Goal: Task Accomplishment & Management: Use online tool/utility

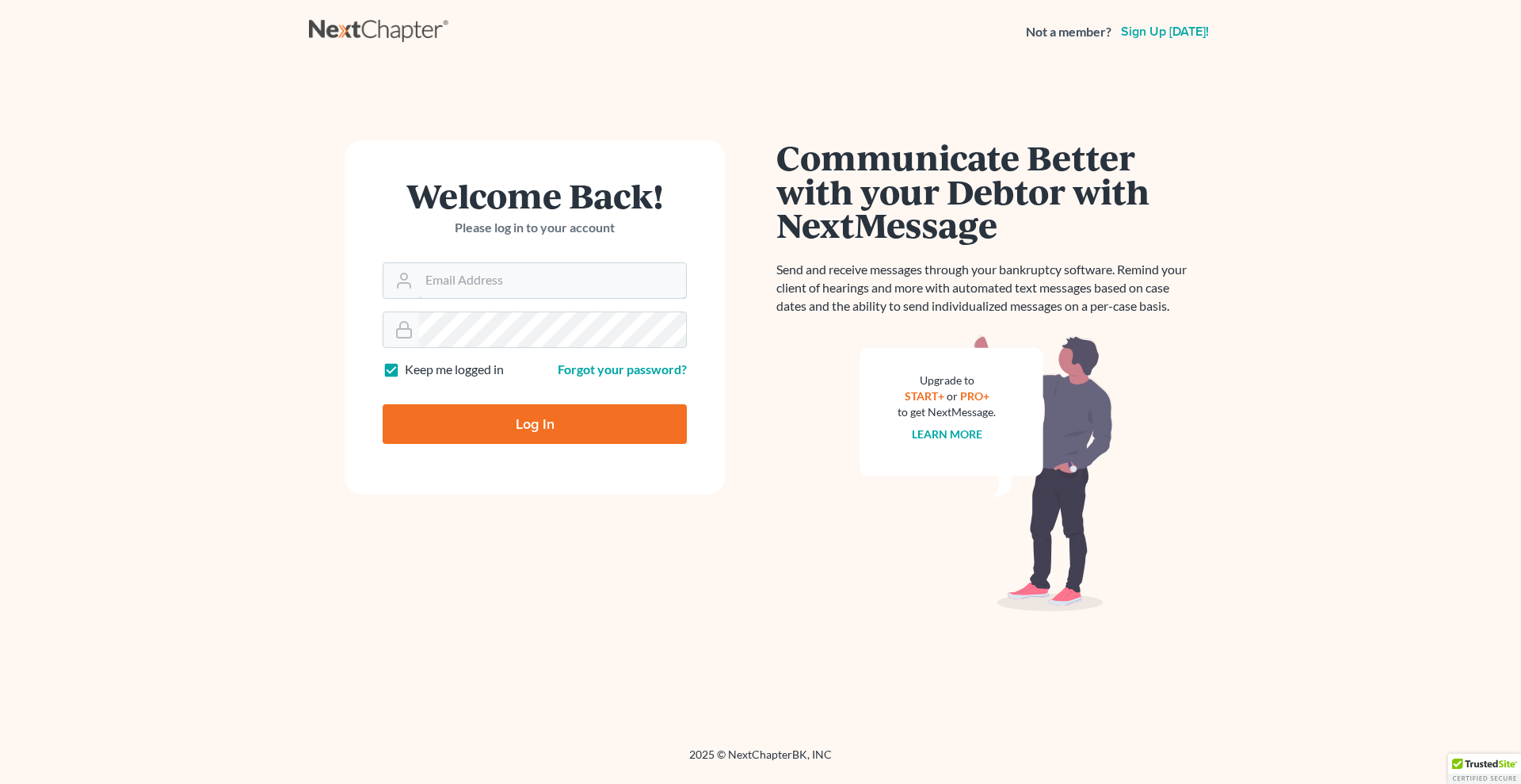
type input "[PERSON_NAME][EMAIL_ADDRESS][DOMAIN_NAME]"
click at [466, 422] on input "Log In" at bounding box center [535, 423] width 304 height 39
type input "Thinking..."
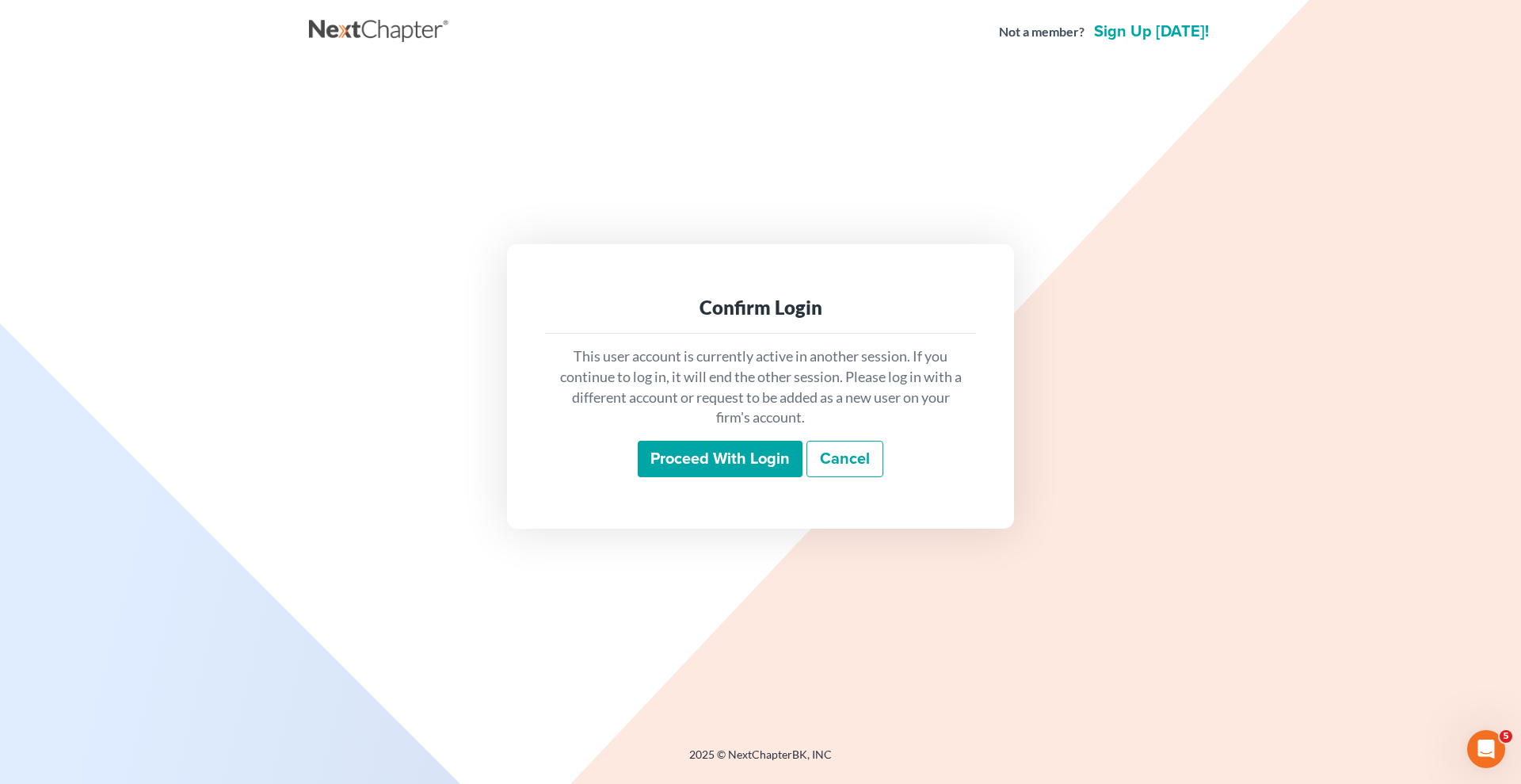
click at [736, 443] on input "Proceed with login" at bounding box center [720, 459] width 165 height 37
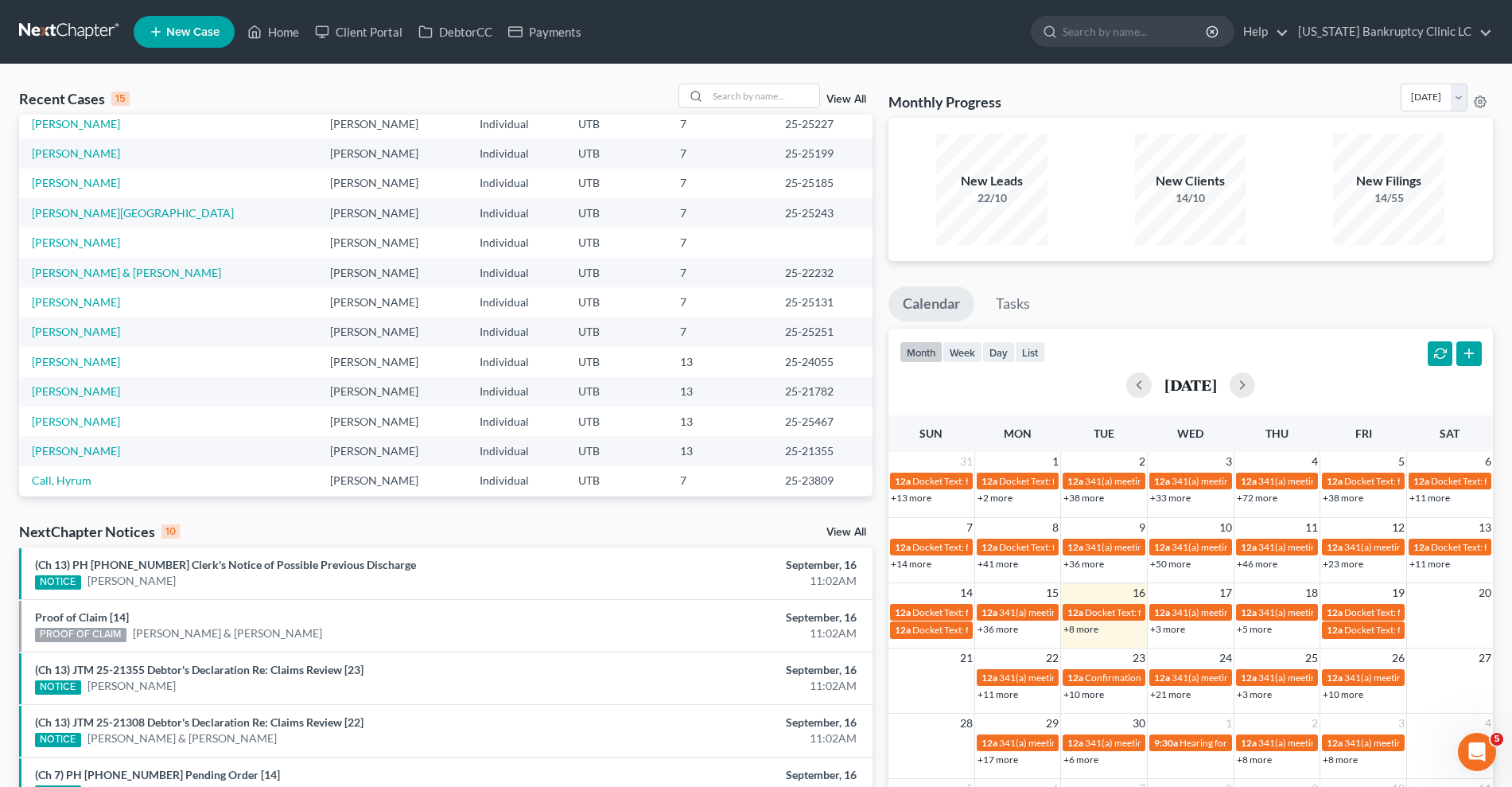
scroll to position [70, 0]
